Goal: Task Accomplishment & Management: Use online tool/utility

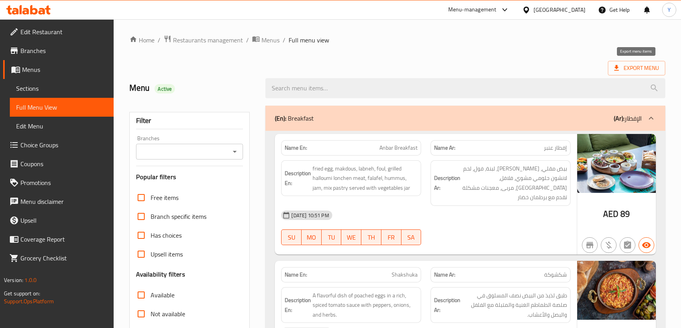
click at [627, 71] on span "Export Menu" at bounding box center [636, 68] width 45 height 10
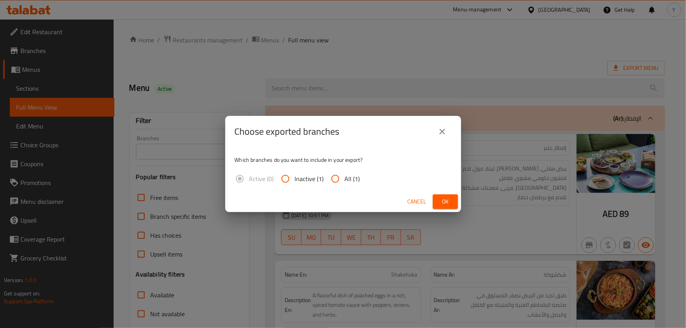
click at [441, 201] on span "Ok" at bounding box center [445, 202] width 13 height 10
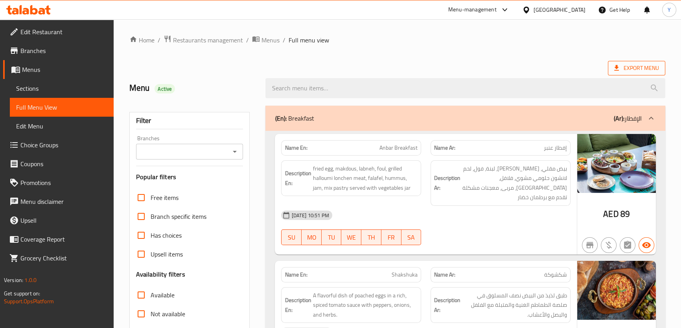
click at [623, 68] on span "Export Menu" at bounding box center [636, 68] width 45 height 10
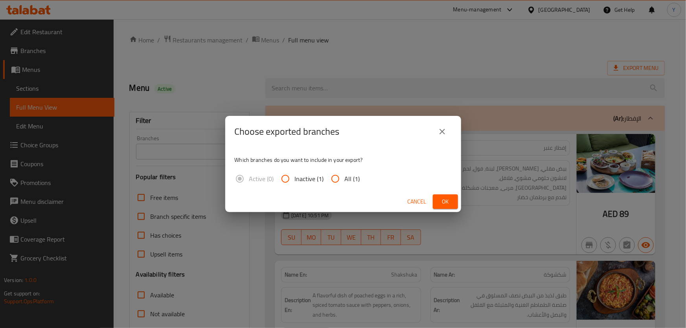
click at [445, 210] on div "Cancel Ok" at bounding box center [343, 202] width 236 height 21
click at [445, 207] on button "Ok" at bounding box center [445, 202] width 25 height 15
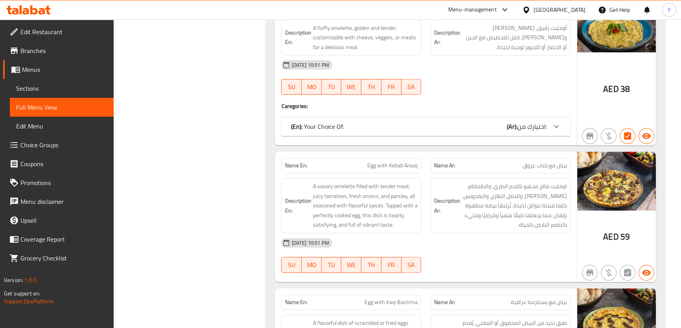
drag, startPoint x: 498, startPoint y: 187, endPoint x: 507, endPoint y: 221, distance: 35.3
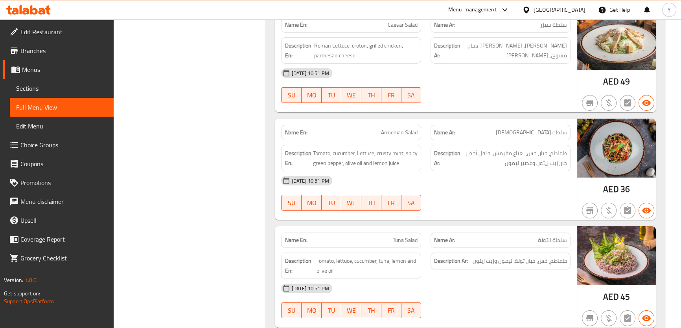
drag, startPoint x: 495, startPoint y: 139, endPoint x: 513, endPoint y: 156, distance: 25.1
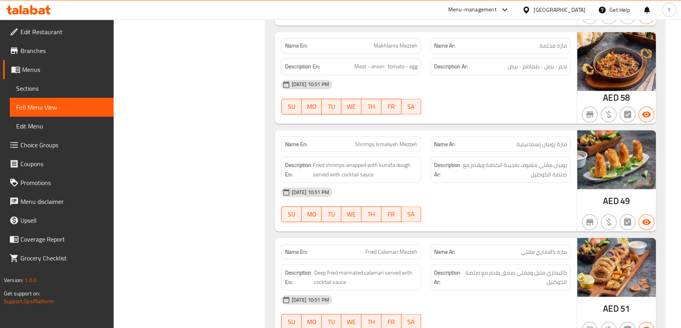
drag, startPoint x: 509, startPoint y: 128, endPoint x: 563, endPoint y: 290, distance: 171.4
